Goal: Task Accomplishment & Management: Use online tool/utility

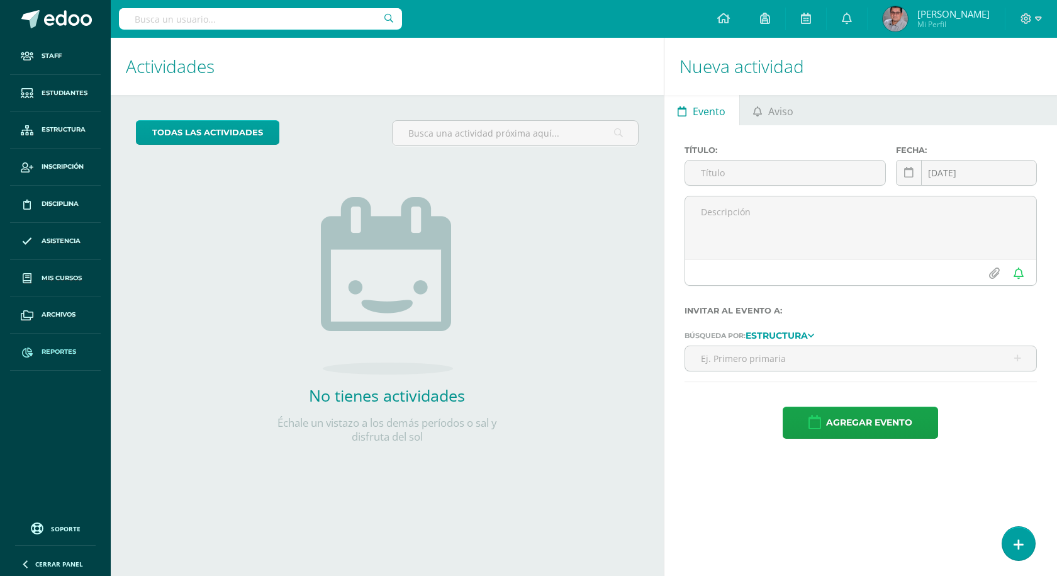
click at [65, 345] on link "Reportes" at bounding box center [55, 351] width 91 height 37
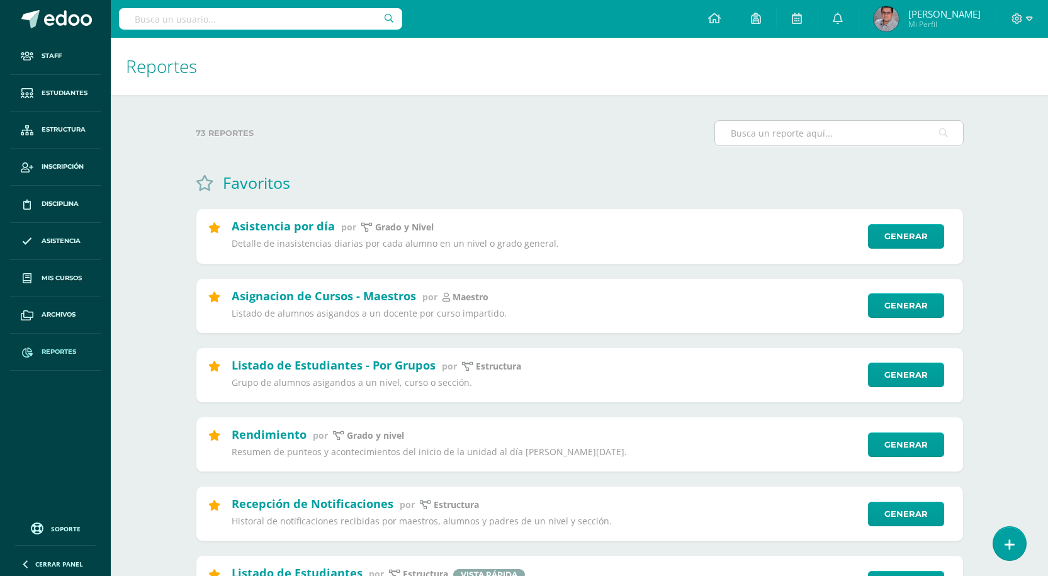
click at [794, 132] on input "text" at bounding box center [839, 133] width 248 height 25
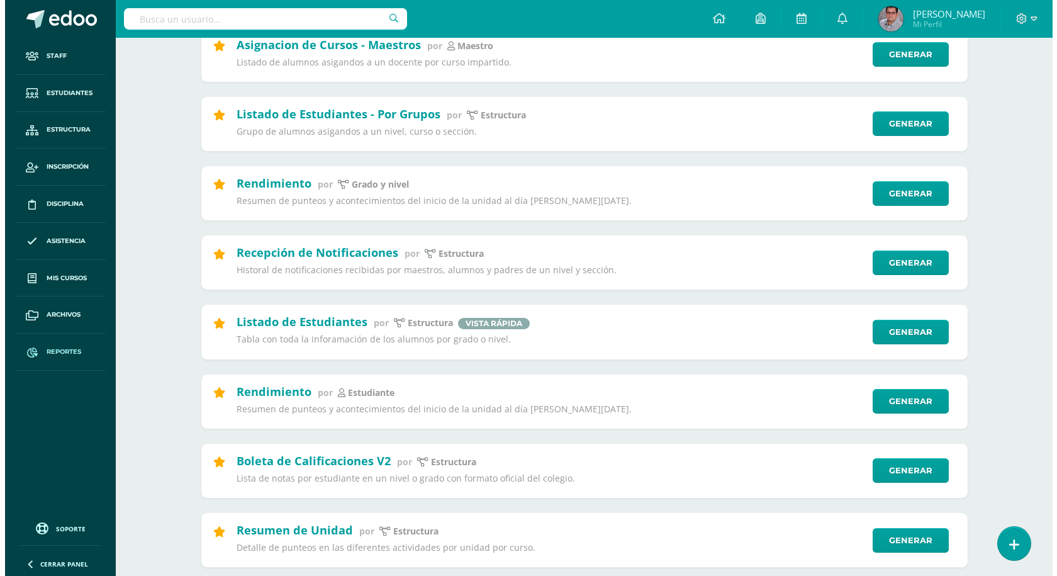
scroll to position [252, 0]
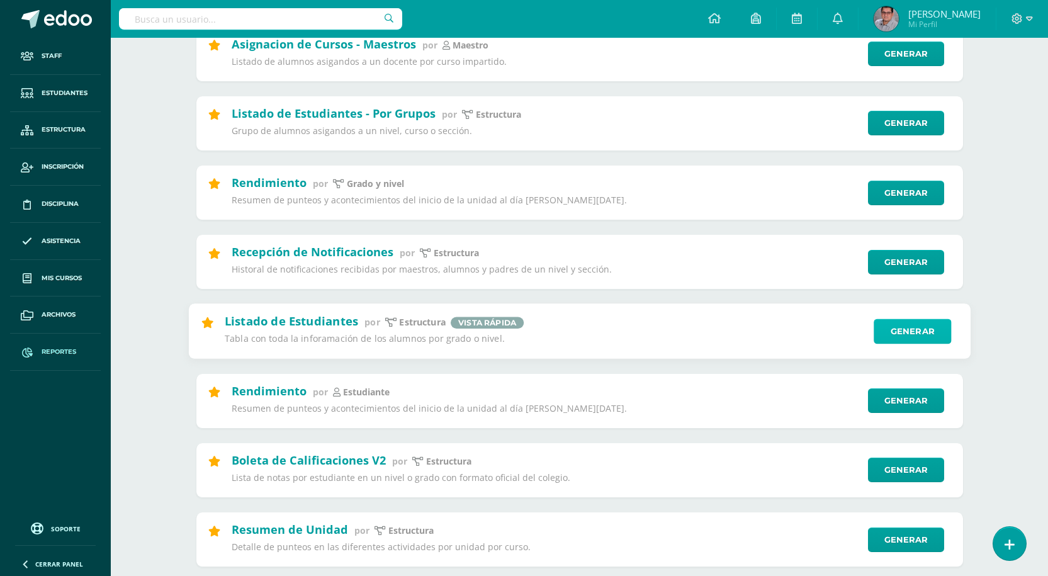
click at [892, 330] on link "Generar" at bounding box center [911, 331] width 77 height 25
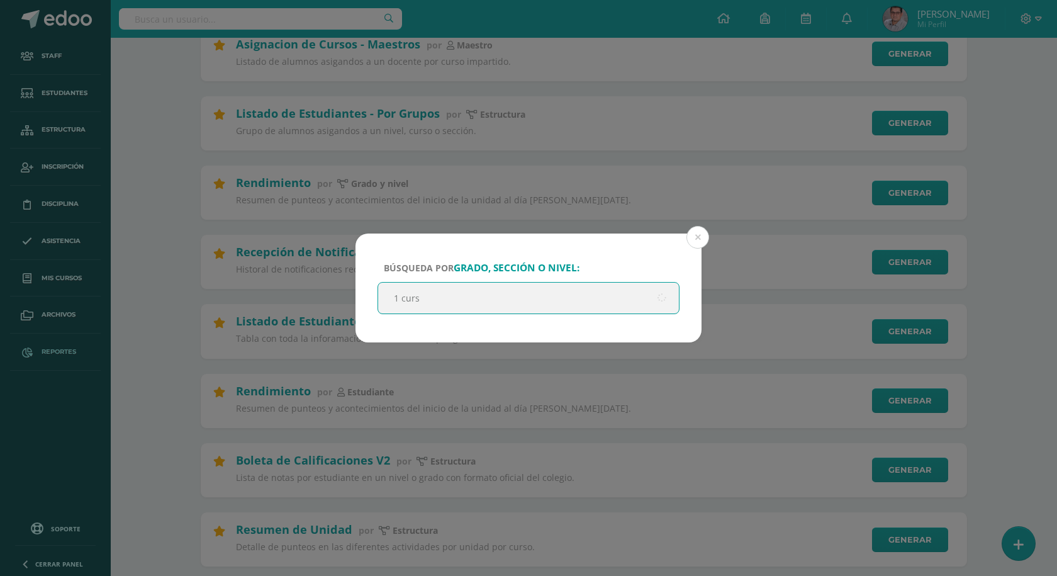
type input "1 curso"
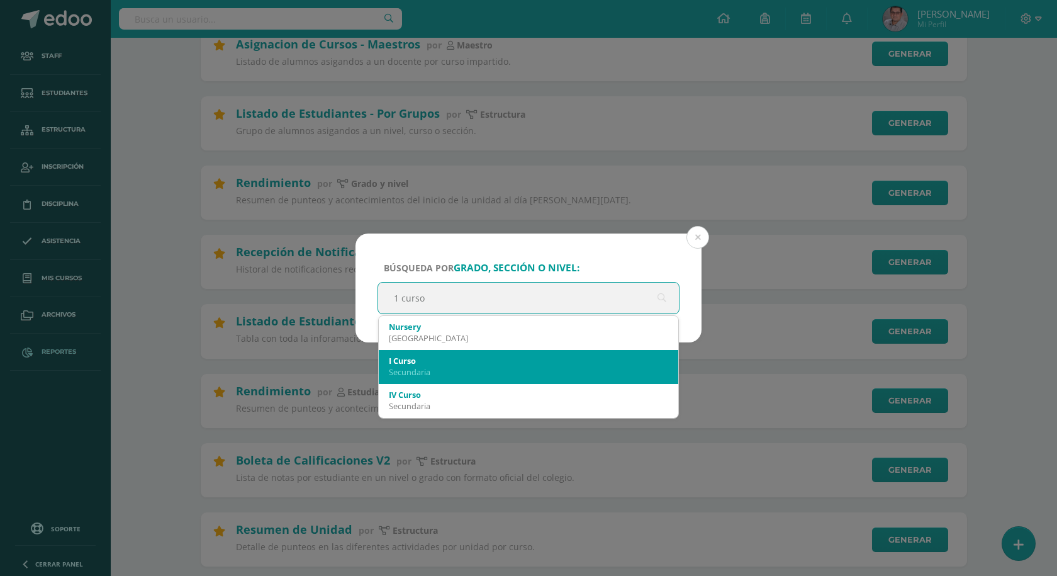
click at [466, 360] on div "I Curso" at bounding box center [528, 360] width 279 height 11
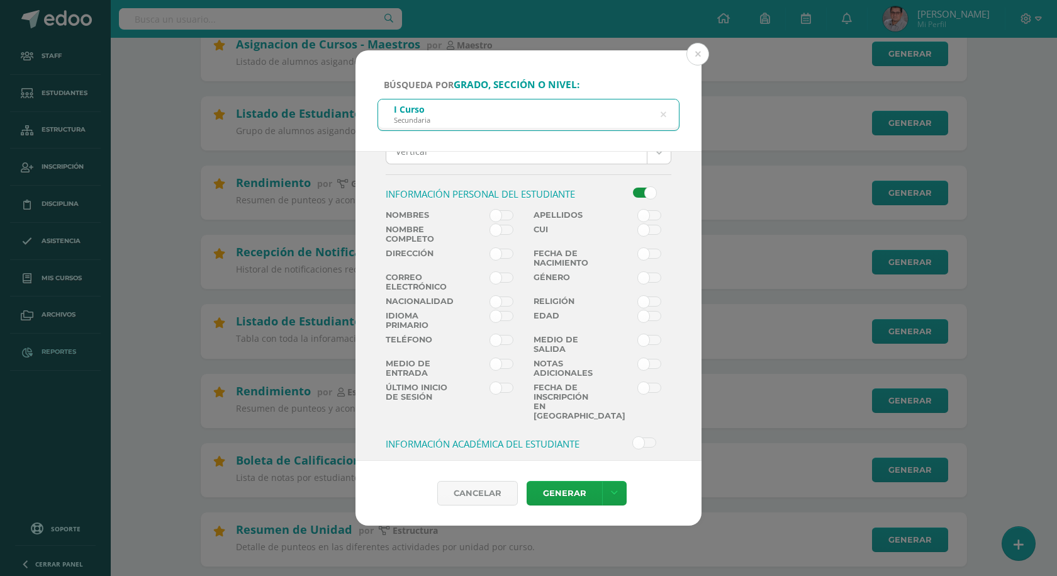
click at [496, 214] on span at bounding box center [501, 215] width 23 height 10
click at [0, 0] on input "checkbox" at bounding box center [0, 0] width 0 height 0
click at [501, 226] on span at bounding box center [501, 230] width 23 height 10
click at [0, 0] on input "checkbox" at bounding box center [0, 0] width 0 height 0
click at [642, 220] on span at bounding box center [649, 215] width 23 height 10
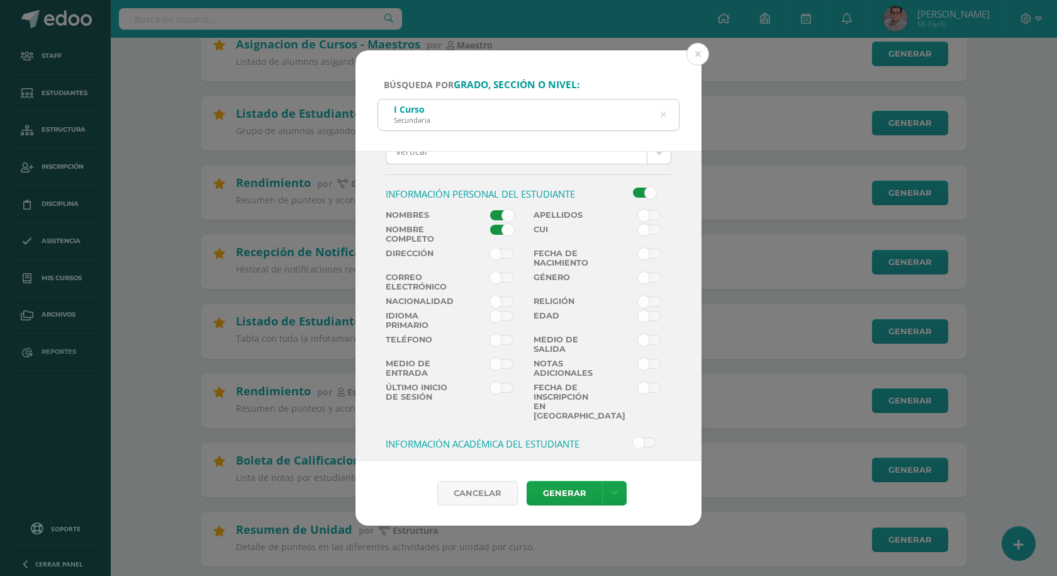
click at [0, 0] on input "checkbox" at bounding box center [0, 0] width 0 height 0
click at [498, 280] on span at bounding box center [501, 277] width 23 height 10
click at [0, 0] on input "checkbox" at bounding box center [0, 0] width 0 height 0
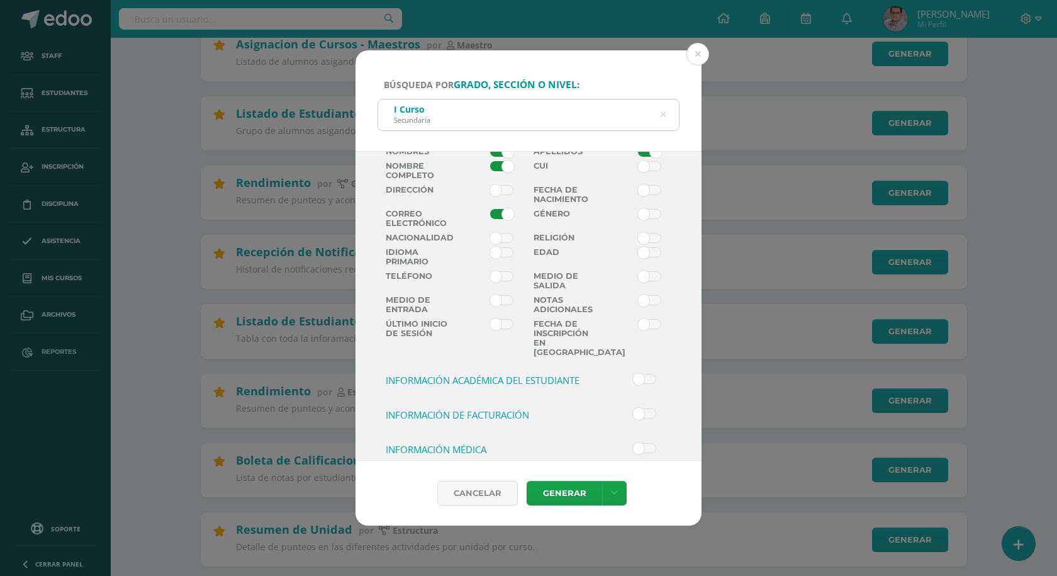
scroll to position [356, 0]
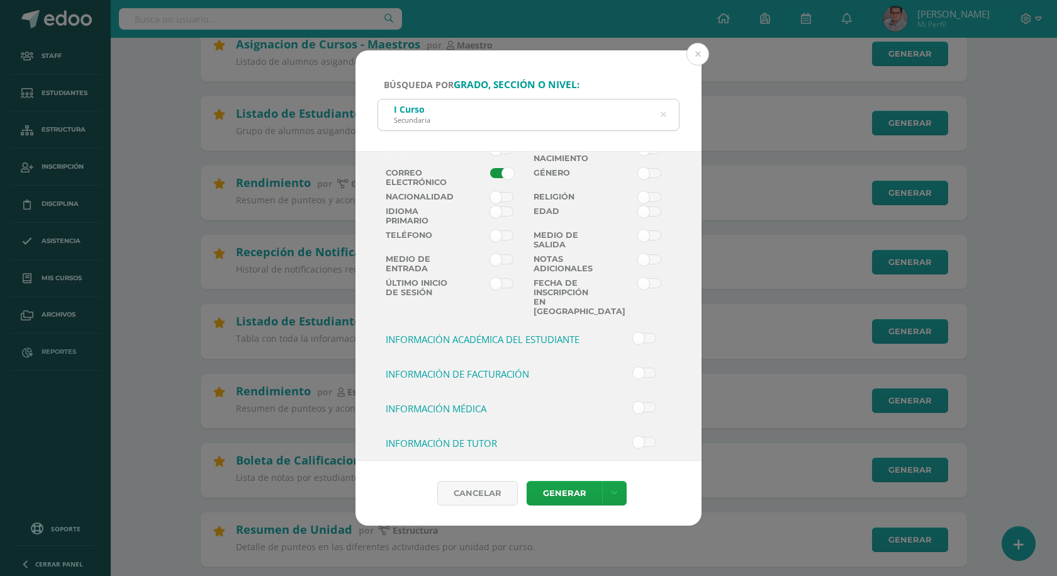
click at [618, 333] on label at bounding box center [623, 338] width 30 height 10
click at [0, 0] on input "checkbox" at bounding box center [0, 0] width 0 height 0
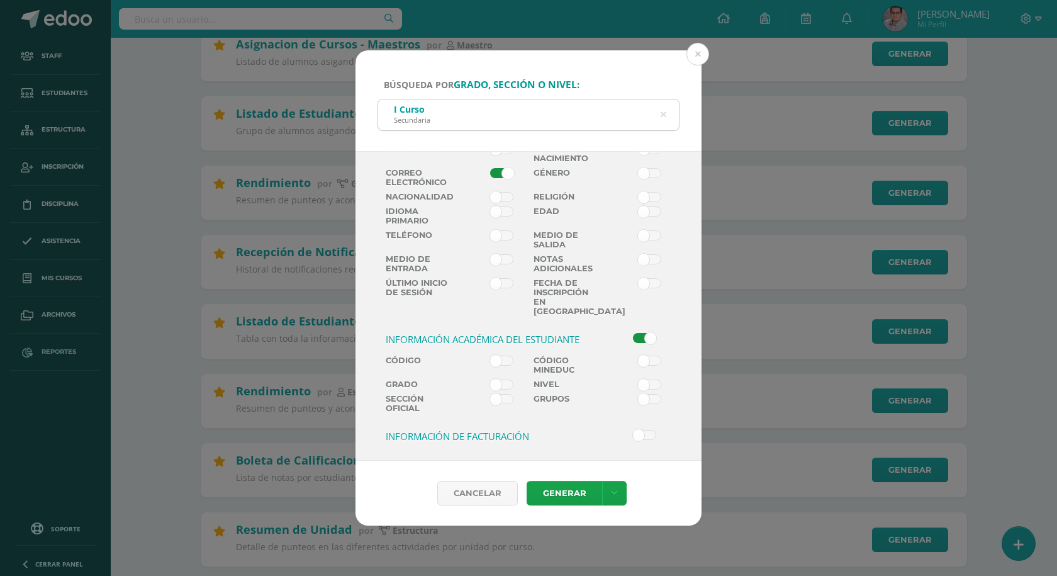
click at [559, 394] on label "Grupos" at bounding box center [566, 403] width 74 height 19
click at [0, 0] on input "checkbox" at bounding box center [0, 0] width 0 height 0
click at [493, 394] on span at bounding box center [501, 399] width 23 height 10
click at [0, 0] on input "checkbox" at bounding box center [0, 0] width 0 height 0
click at [613, 496] on icon at bounding box center [614, 493] width 7 height 11
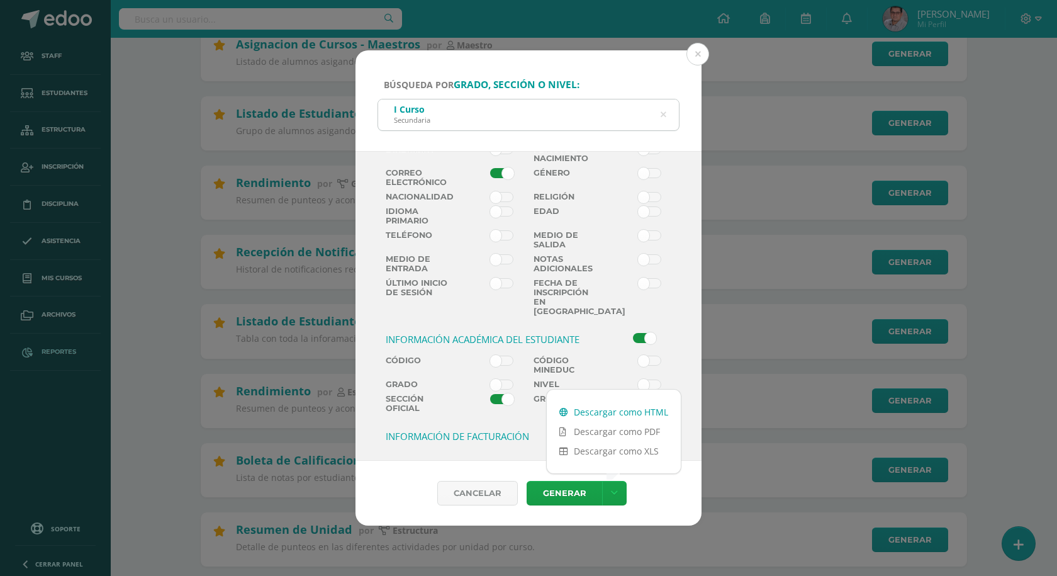
click at [647, 411] on link "Descargar como HTML" at bounding box center [614, 412] width 134 height 20
